Goal: Communication & Community: Participate in discussion

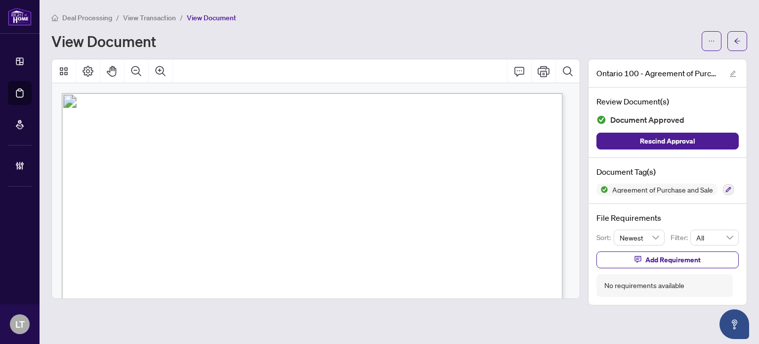
scroll to position [2855, 0]
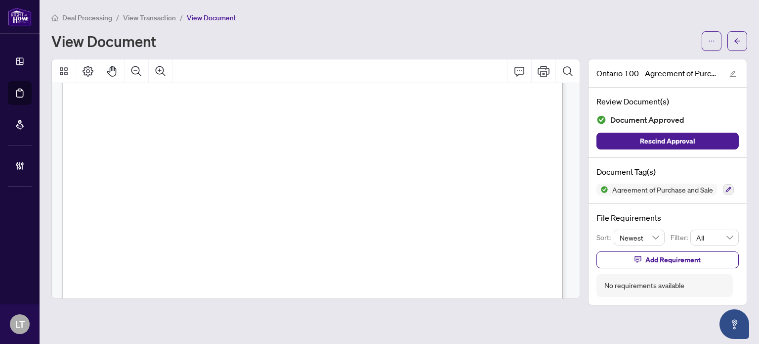
click at [68, 16] on span "Deal Processing" at bounding box center [87, 17] width 50 height 9
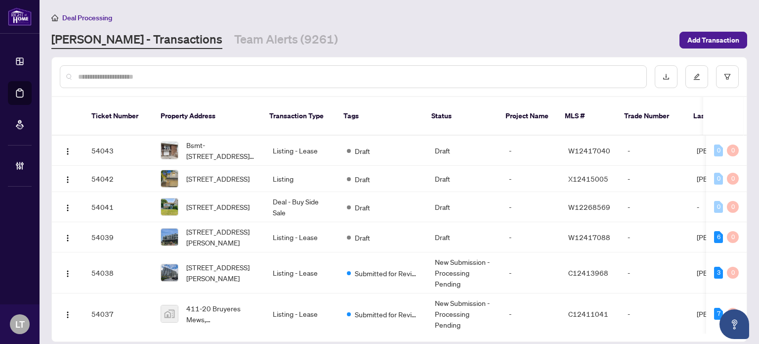
paste input "**********"
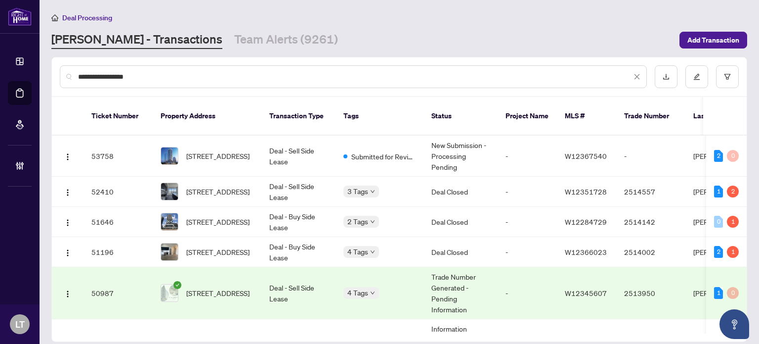
type input "**********"
click at [641, 44] on div "[PERSON_NAME] - Transactions Team Alerts (9261)" at bounding box center [362, 40] width 622 height 18
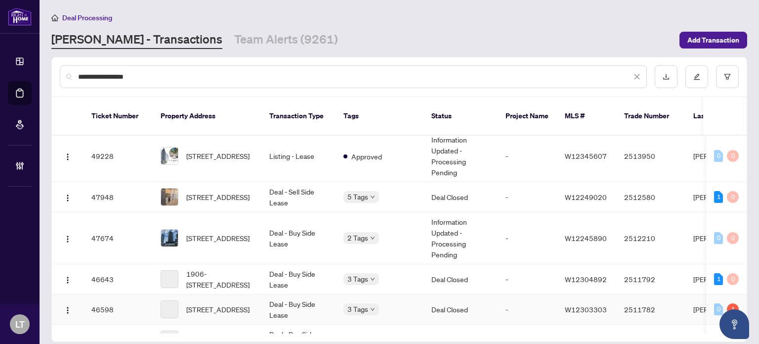
scroll to position [346, 0]
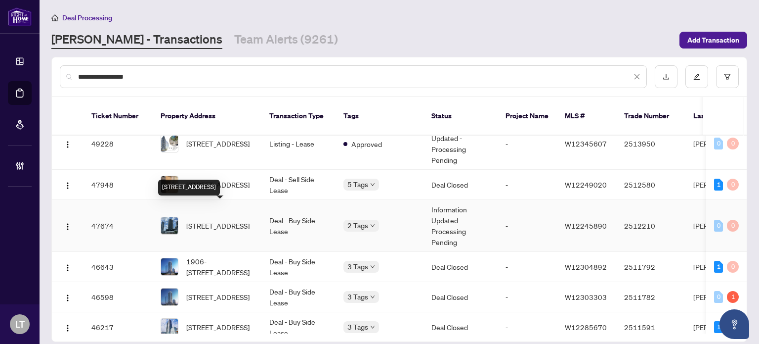
click at [234, 220] on span "[STREET_ADDRESS]" at bounding box center [217, 225] width 63 height 11
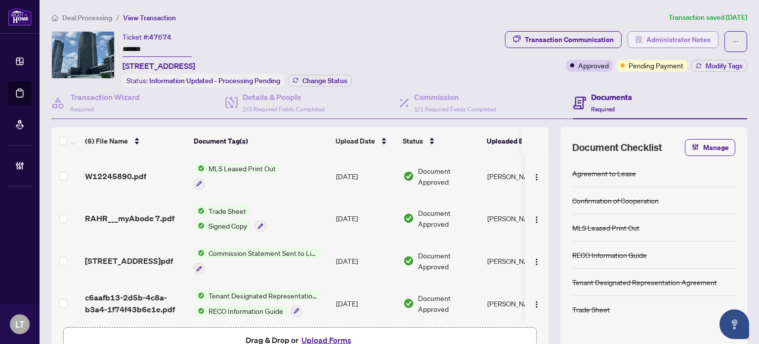
click at [654, 38] on span "Administrator Notes" at bounding box center [678, 40] width 64 height 16
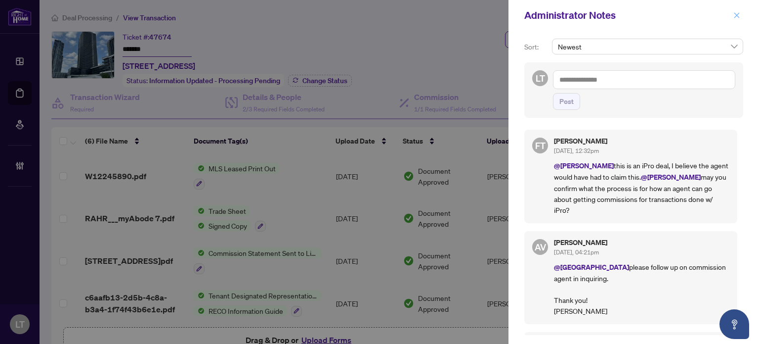
click at [739, 17] on icon "close" at bounding box center [736, 14] width 5 height 5
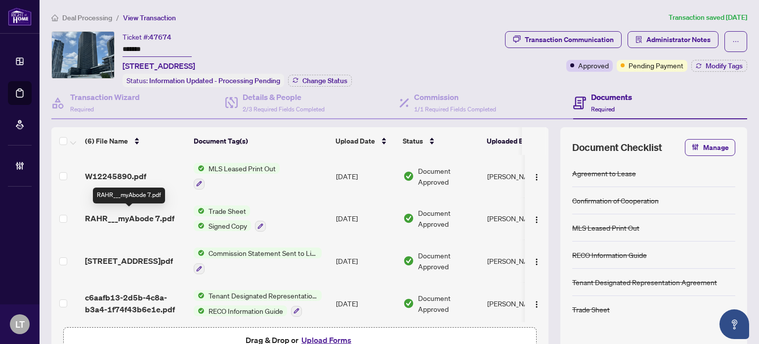
click at [127, 215] on span "RAHR___myAbode 7.pdf" at bounding box center [129, 218] width 89 height 12
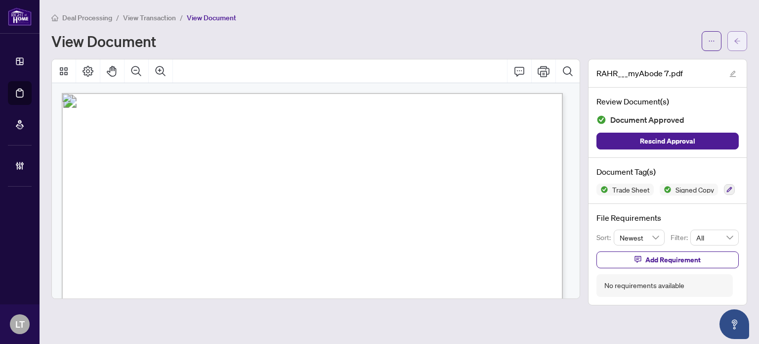
click at [743, 40] on button "button" at bounding box center [738, 41] width 20 height 20
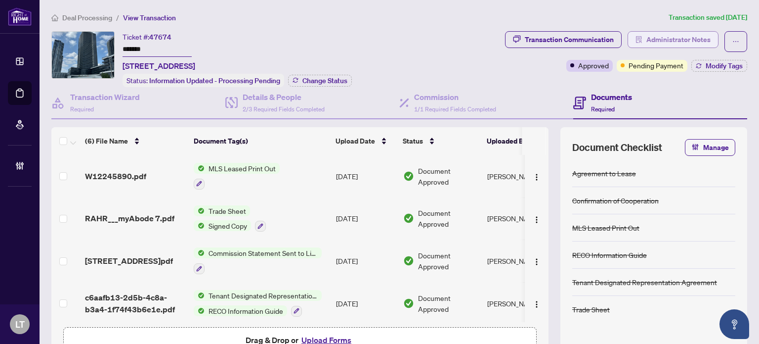
click at [688, 41] on span "Administrator Notes" at bounding box center [678, 40] width 64 height 16
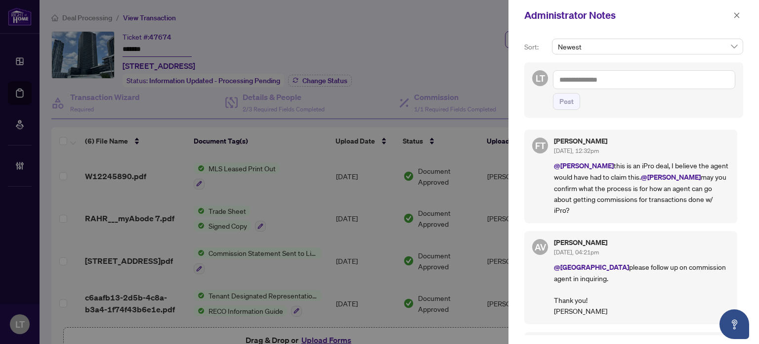
click at [623, 83] on textarea at bounding box center [644, 79] width 182 height 19
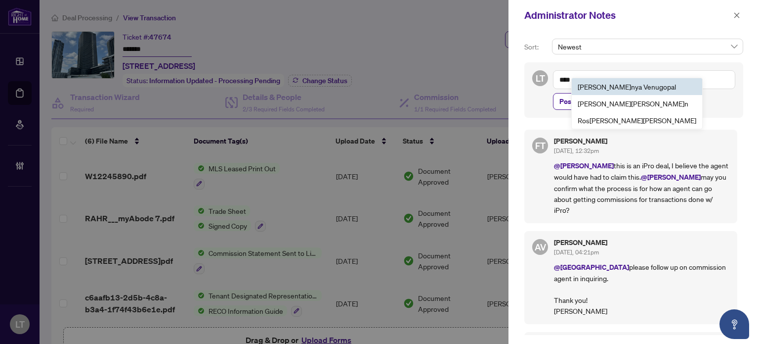
click at [621, 80] on li "[PERSON_NAME] [PERSON_NAME]" at bounding box center [637, 86] width 130 height 17
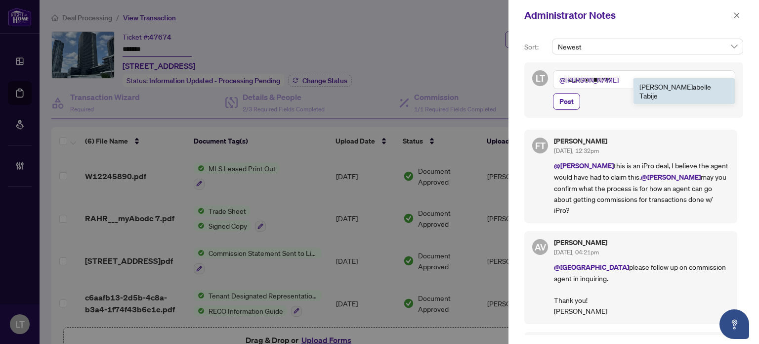
click at [650, 82] on b "[PERSON_NAME]" at bounding box center [666, 86] width 53 height 9
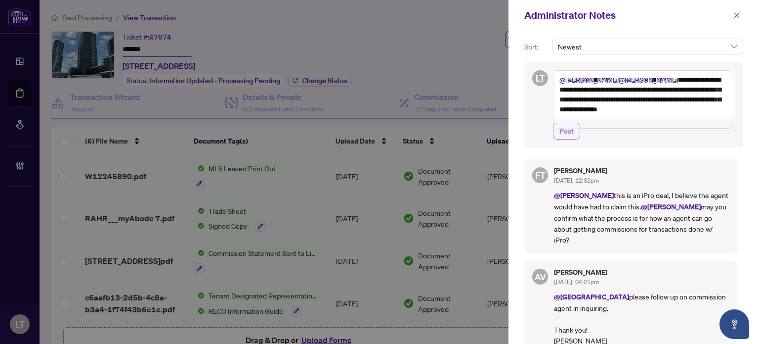
type textarea "**********"
click at [561, 139] on span "Post" at bounding box center [567, 131] width 14 height 16
